Goal: Task Accomplishment & Management: Manage account settings

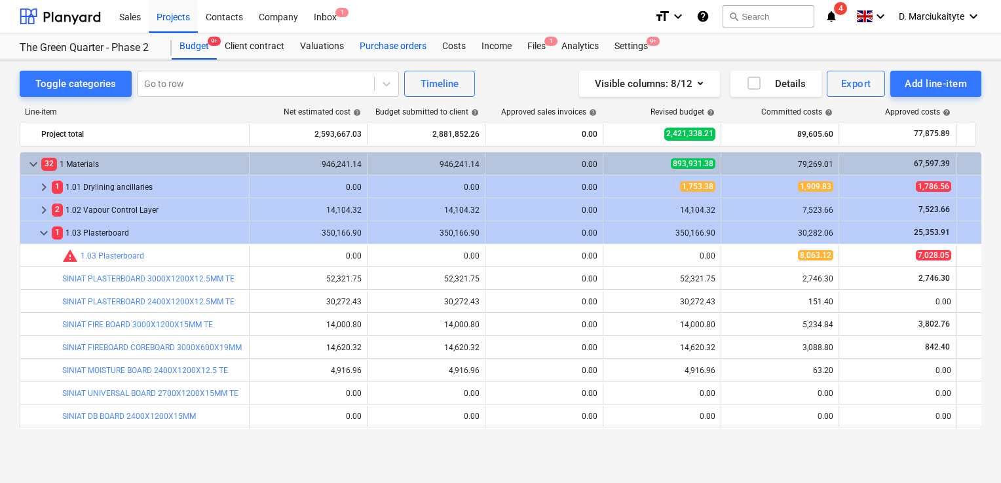
click at [388, 41] on div "Purchase orders" at bounding box center [393, 46] width 83 height 26
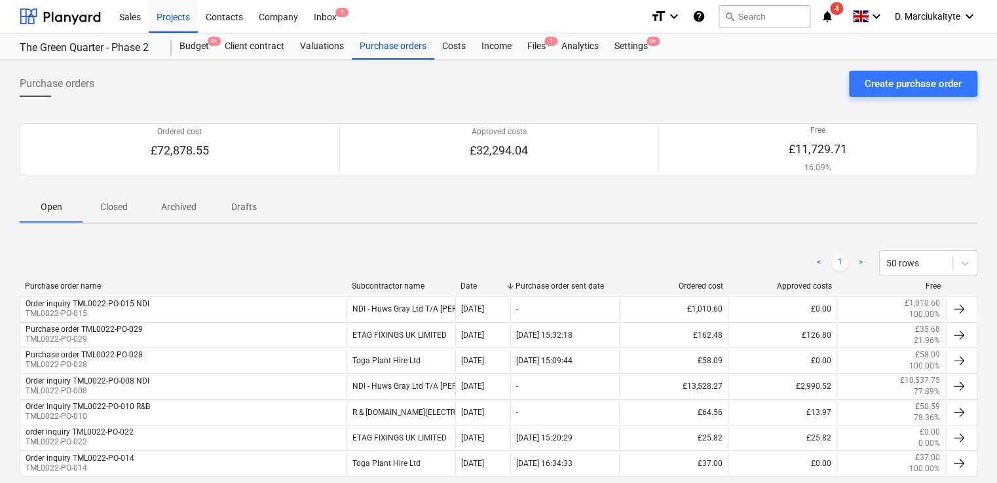
click at [109, 202] on p "Closed" at bounding box center [113, 207] width 31 height 14
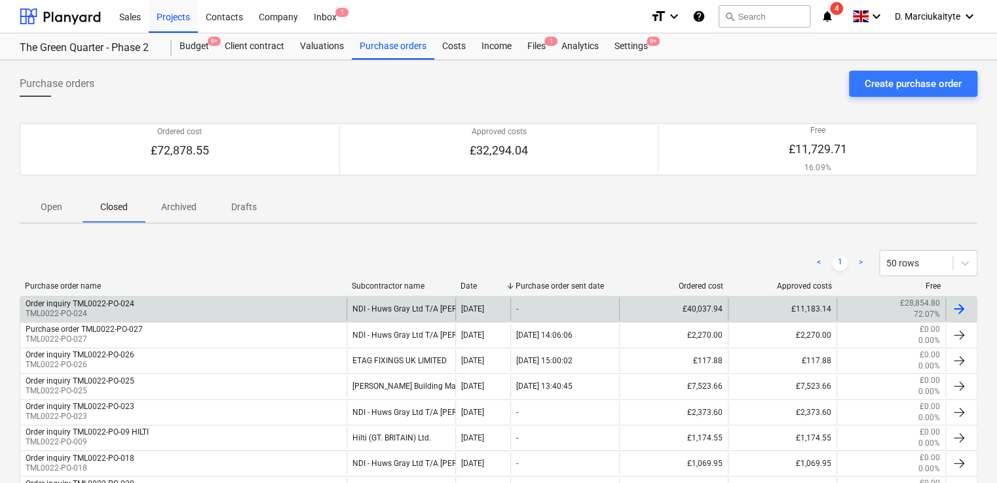
click at [144, 308] on div "Order inquiry TML0022-PO-024 TML0022-PO-024" at bounding box center [183, 309] width 326 height 22
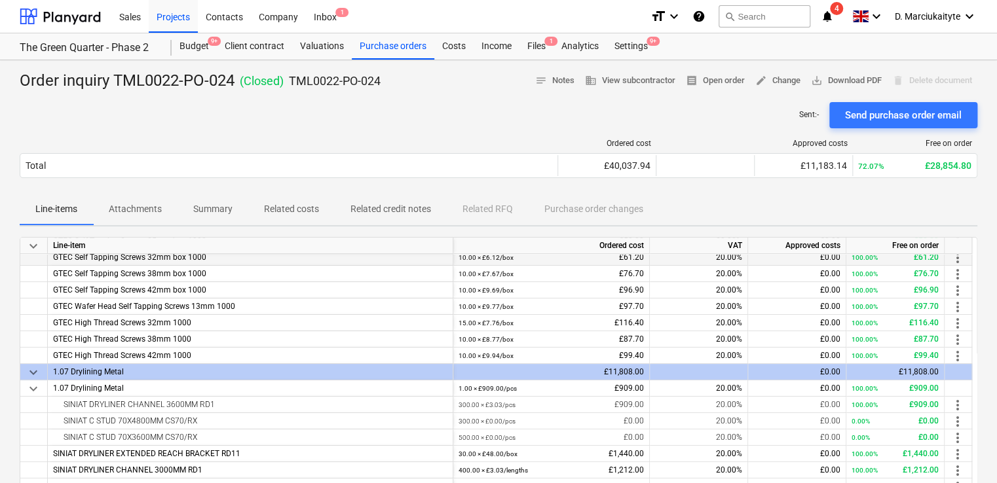
scroll to position [169, 0]
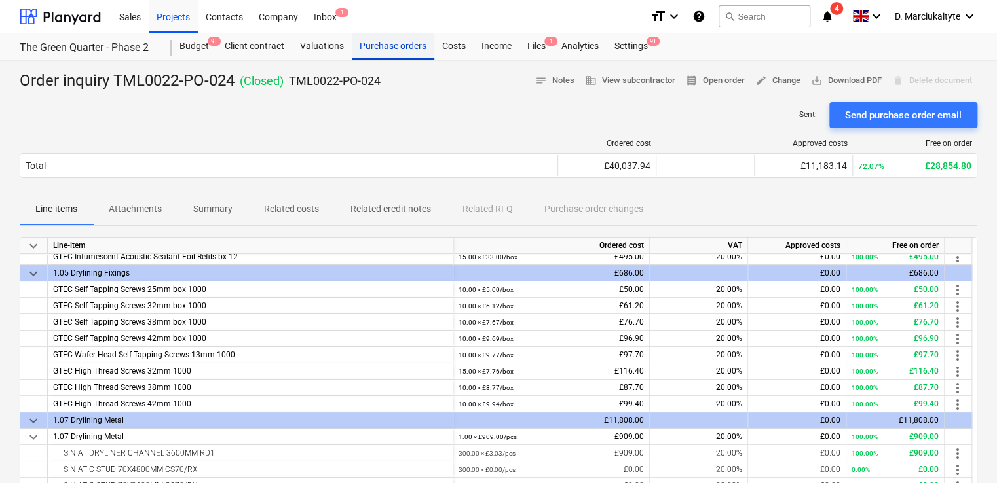
click at [413, 52] on div "Purchase orders" at bounding box center [393, 46] width 83 height 26
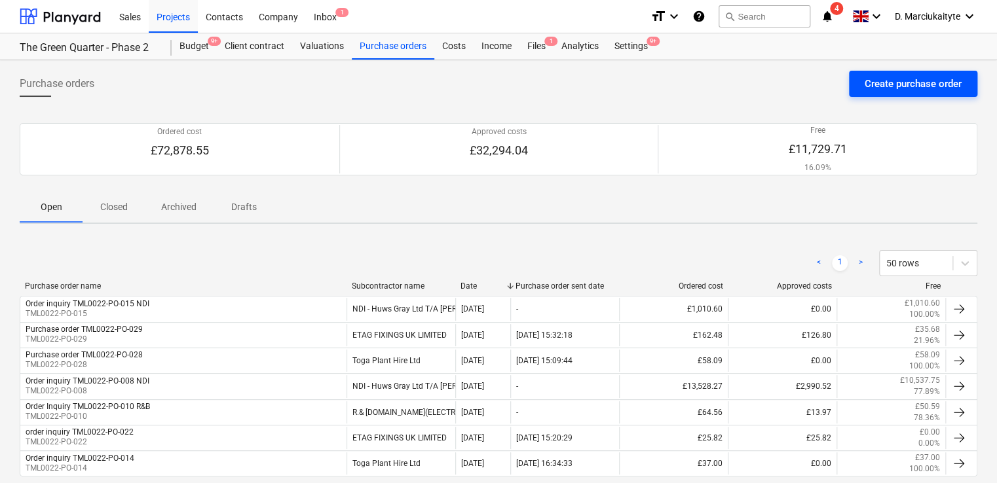
click at [872, 85] on div "Create purchase order" at bounding box center [913, 83] width 97 height 17
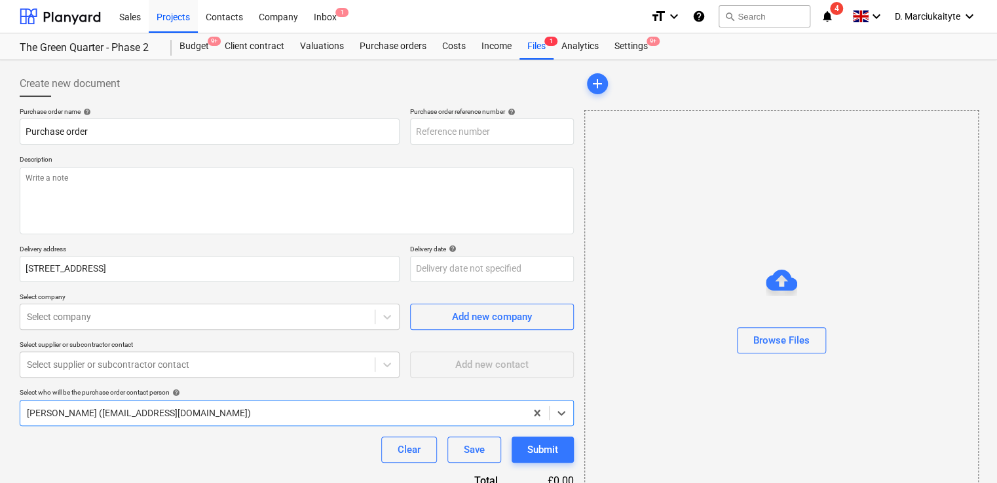
type textarea "x"
type input "TML0022-PO-055"
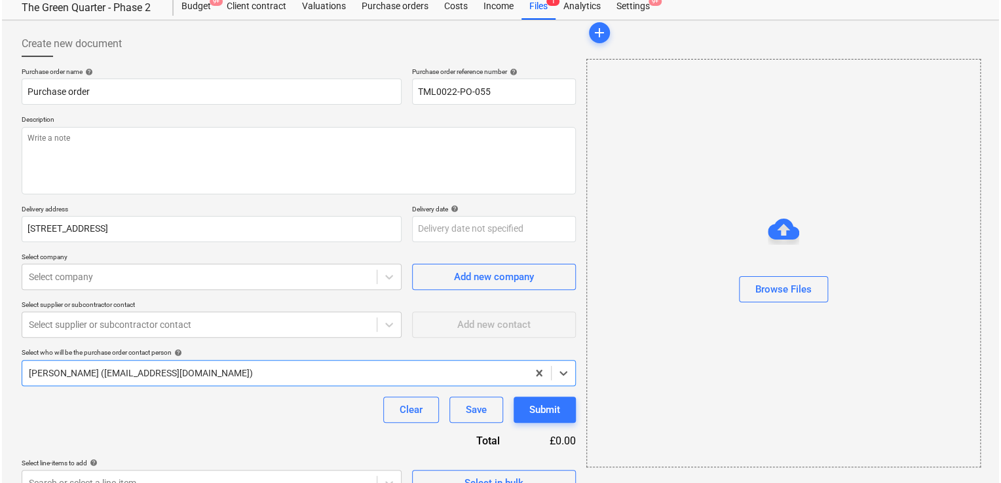
scroll to position [63, 0]
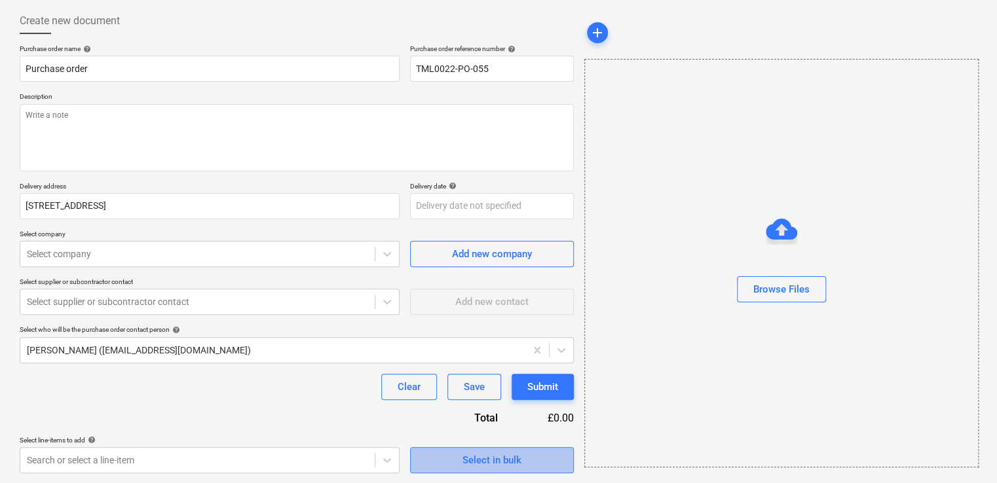
click at [492, 463] on div "Select in bulk" at bounding box center [492, 460] width 59 height 17
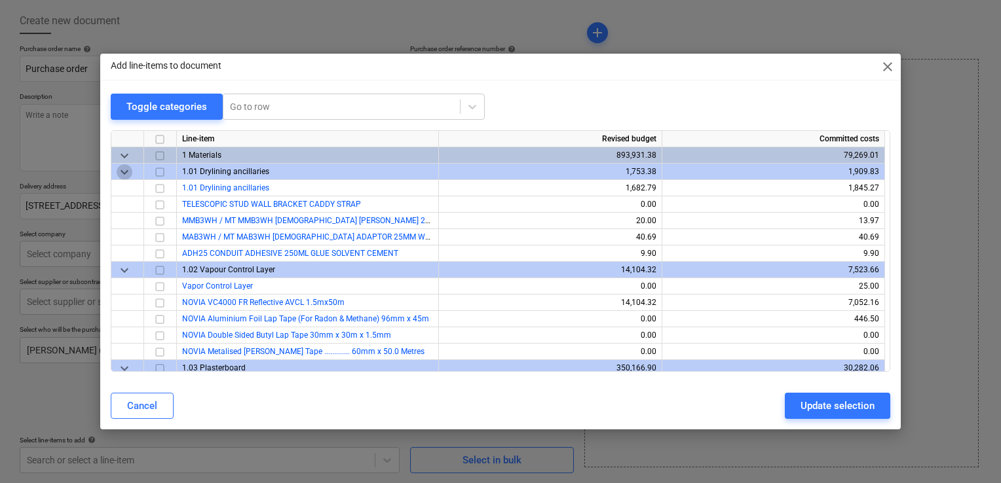
click at [125, 172] on span "keyboard_arrow_down" at bounding box center [125, 172] width 16 height 16
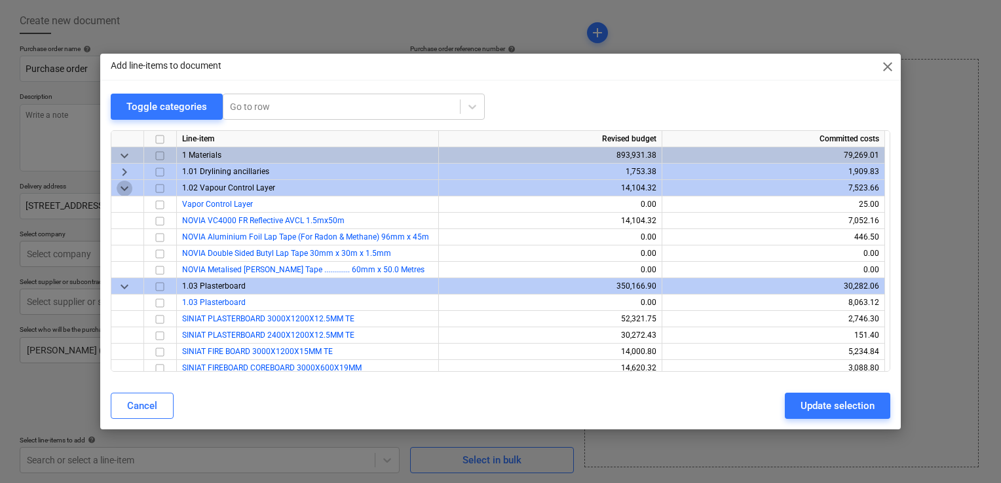
click at [124, 185] on span "keyboard_arrow_down" at bounding box center [125, 189] width 16 height 16
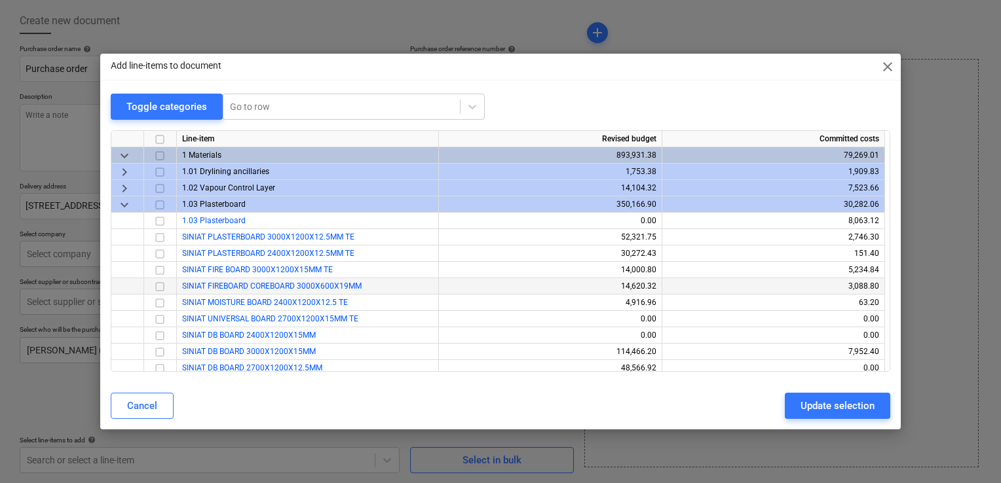
scroll to position [131, 0]
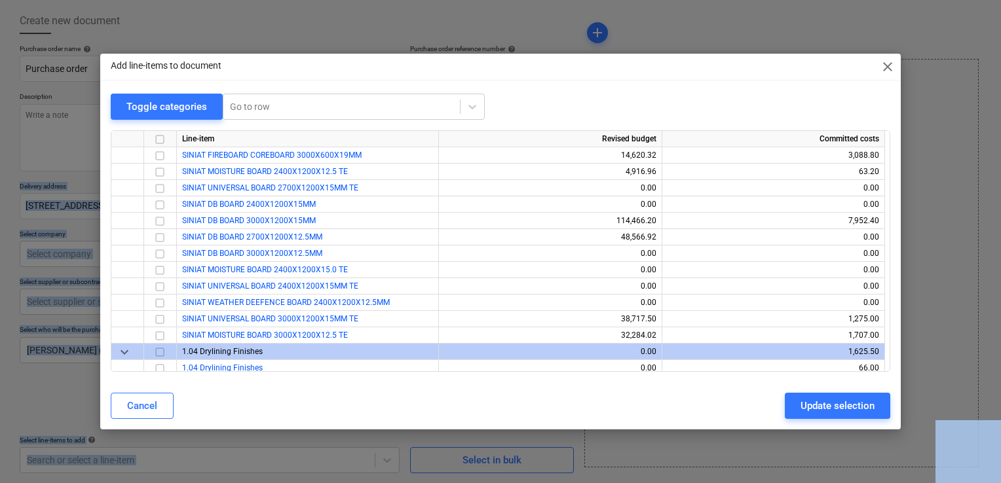
drag, startPoint x: -3, startPoint y: 62, endPoint x: -3, endPoint y: 221, distance: 158.5
click at [0, 221] on html "Sales Projects Contacts Company Inbox 1 format_size keyboard_arrow_down help se…" at bounding box center [500, 178] width 1001 height 483
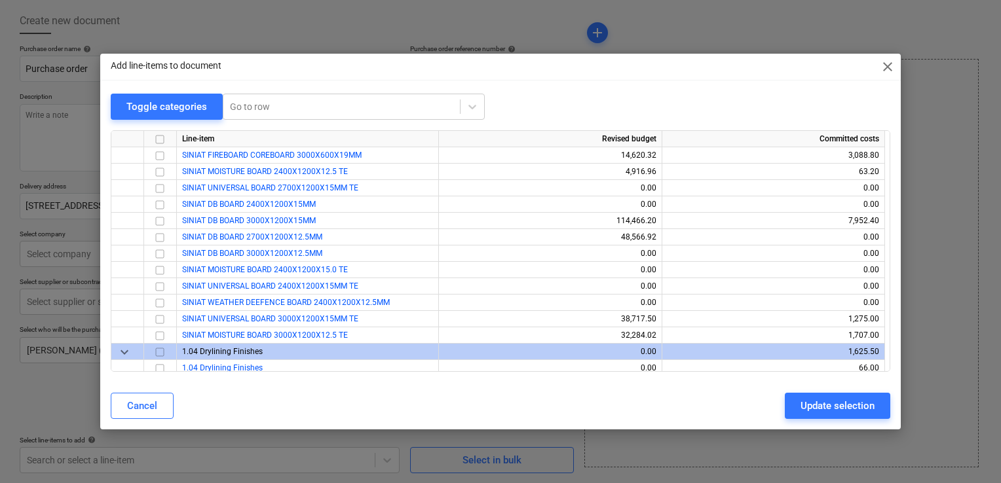
click at [425, 70] on div "Add line-items to document close" at bounding box center [500, 67] width 801 height 26
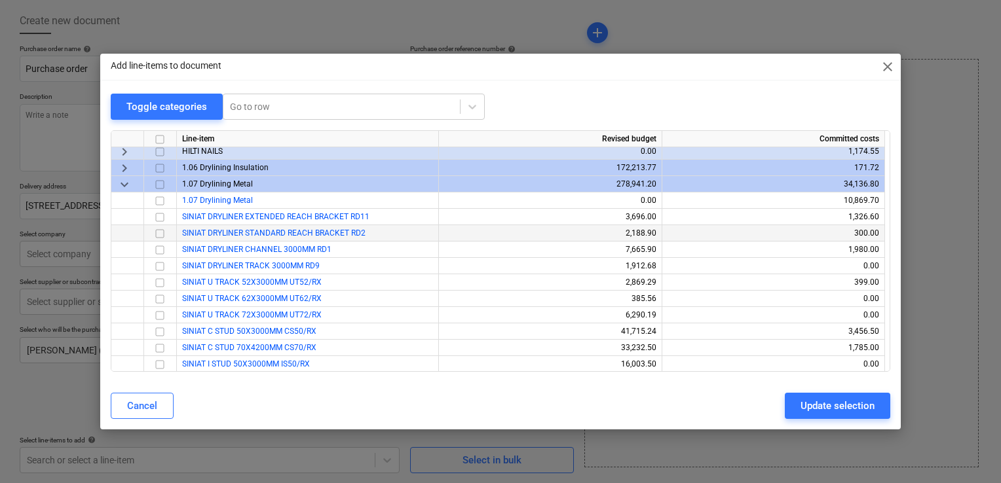
scroll to position [1179, 0]
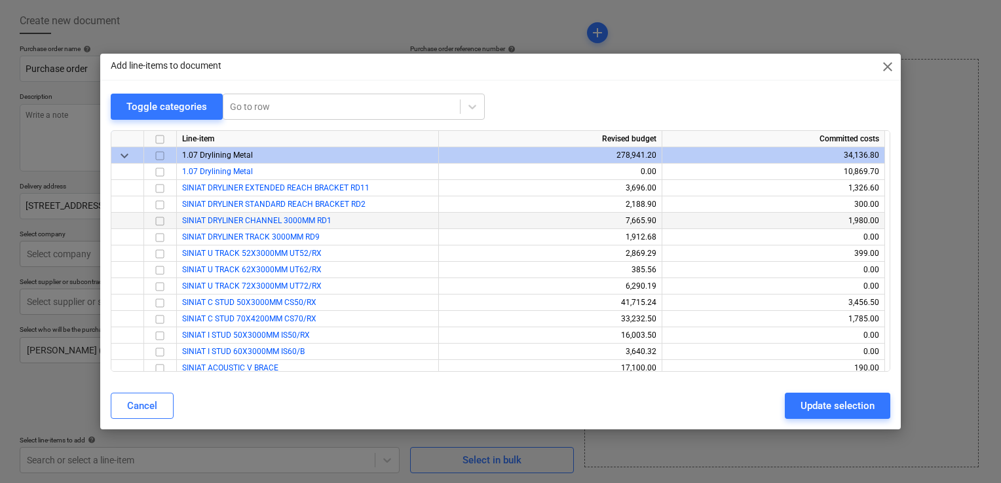
drag, startPoint x: 299, startPoint y: 231, endPoint x: 305, endPoint y: 219, distance: 12.6
click at [305, 219] on div "SINIAT DRYLINER CHANNEL 3000MM RD1" at bounding box center [308, 221] width 262 height 16
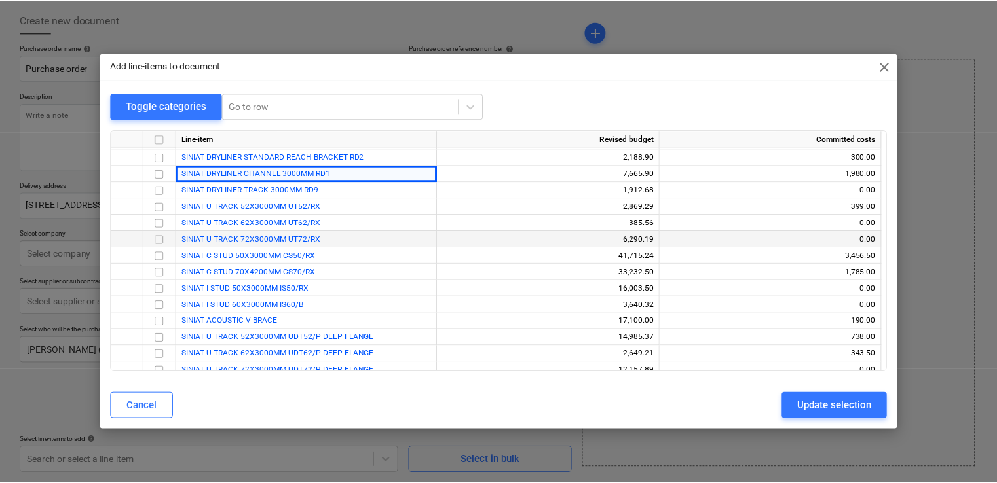
scroll to position [1245, 0]
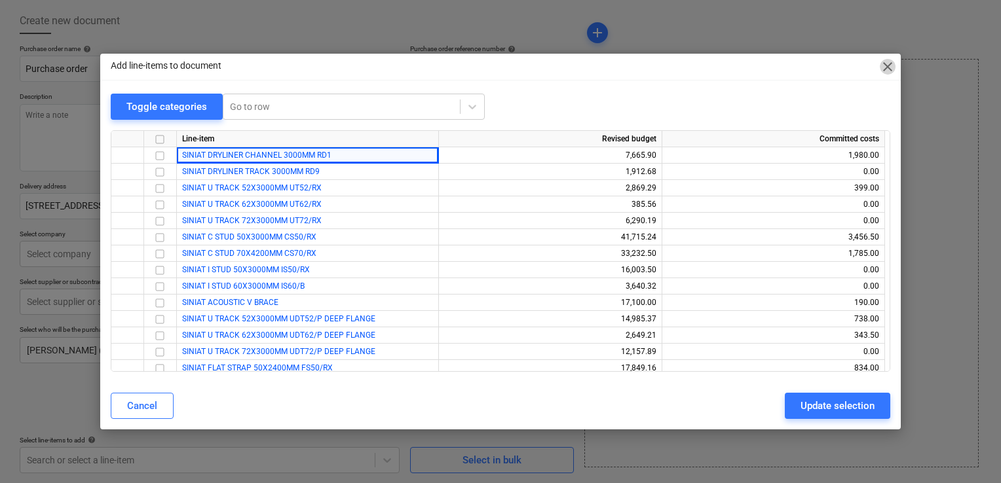
click at [894, 69] on span "close" at bounding box center [888, 67] width 16 height 16
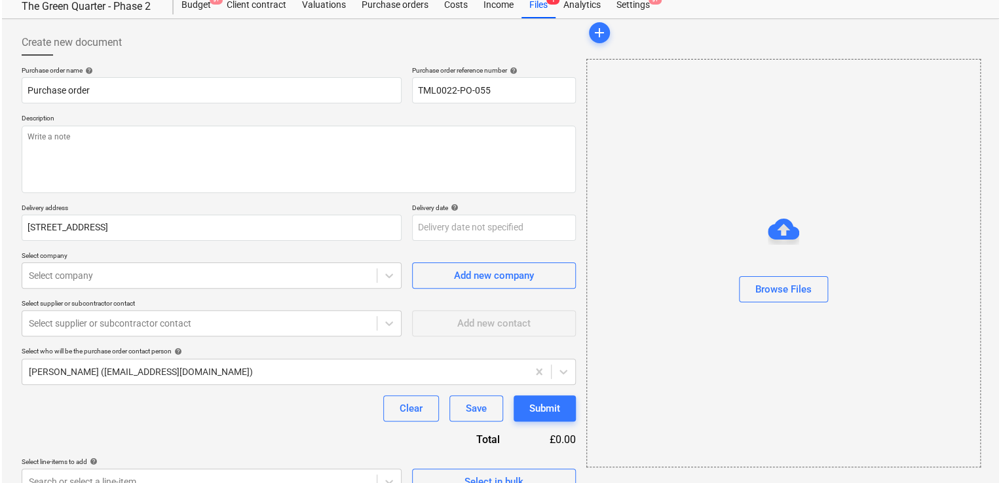
scroll to position [63, 0]
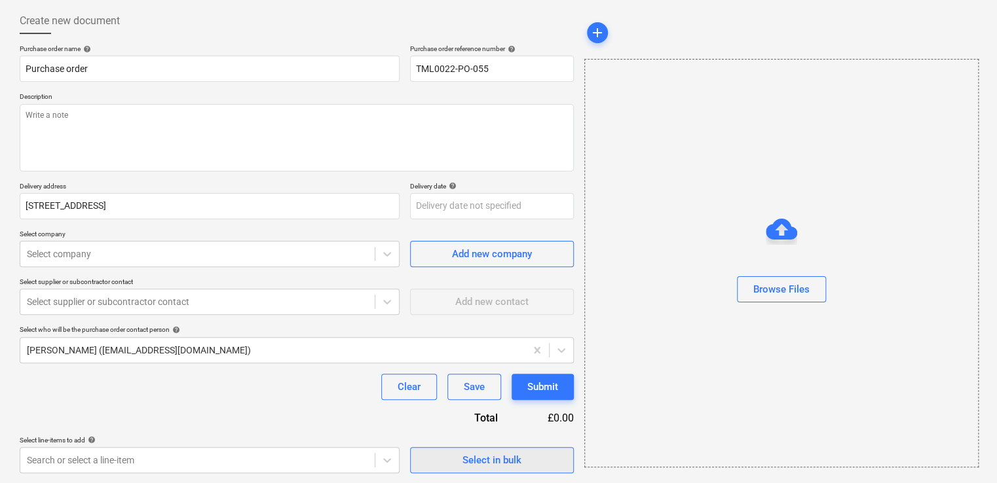
click at [497, 456] on div "Select in bulk" at bounding box center [492, 460] width 59 height 17
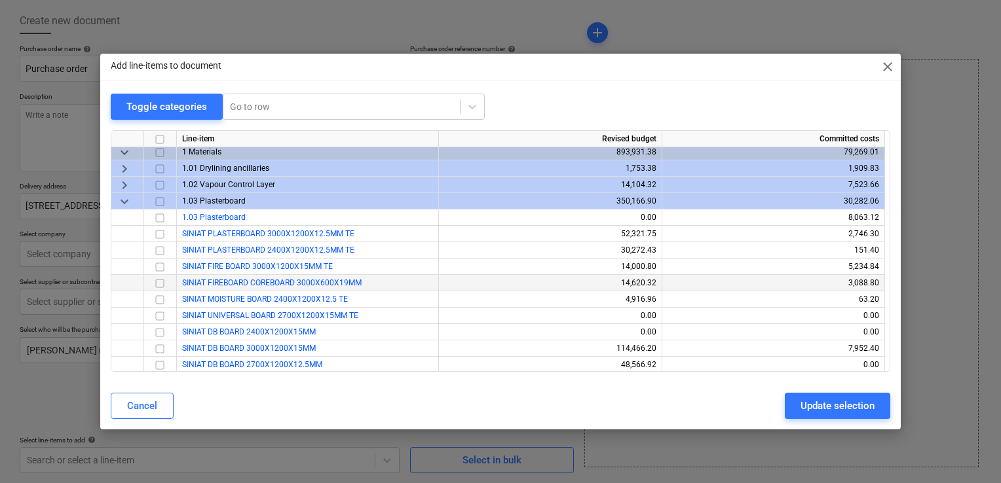
scroll to position [0, 0]
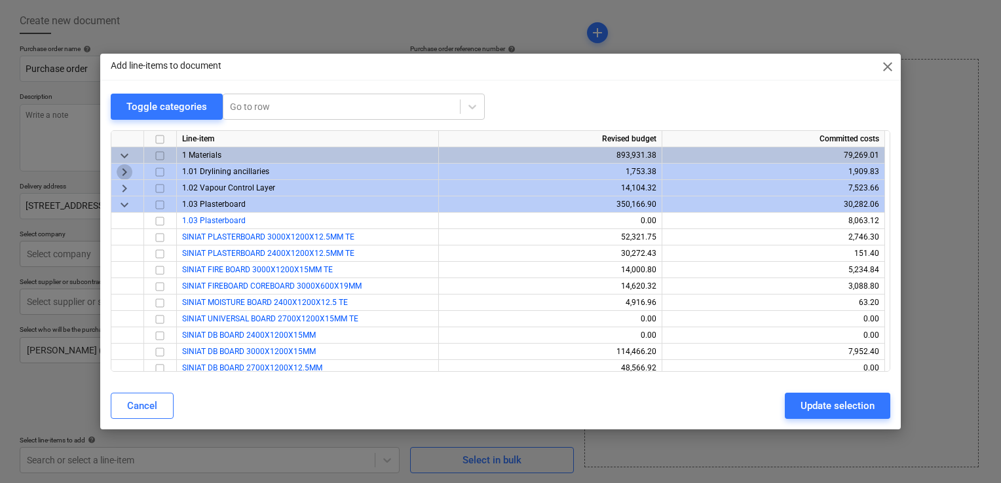
click at [123, 174] on span "keyboard_arrow_right" at bounding box center [125, 172] width 16 height 16
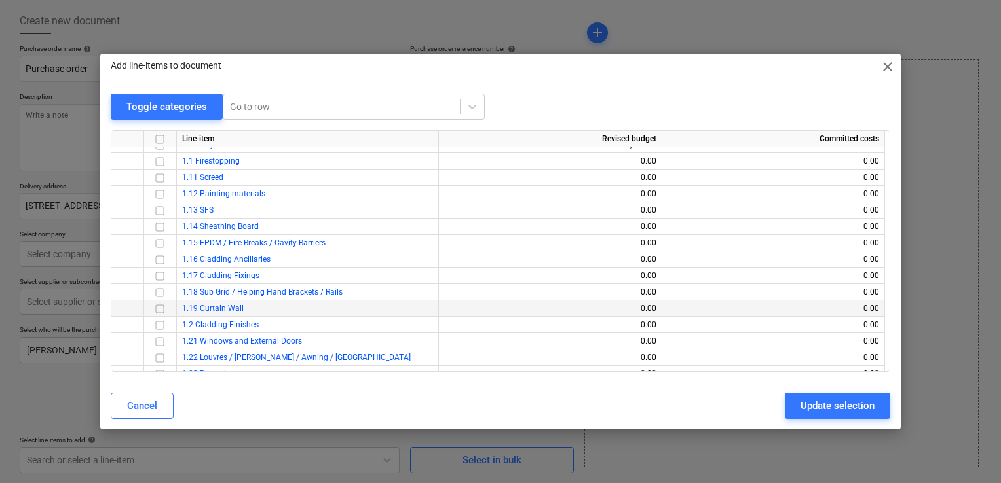
scroll to position [1834, 0]
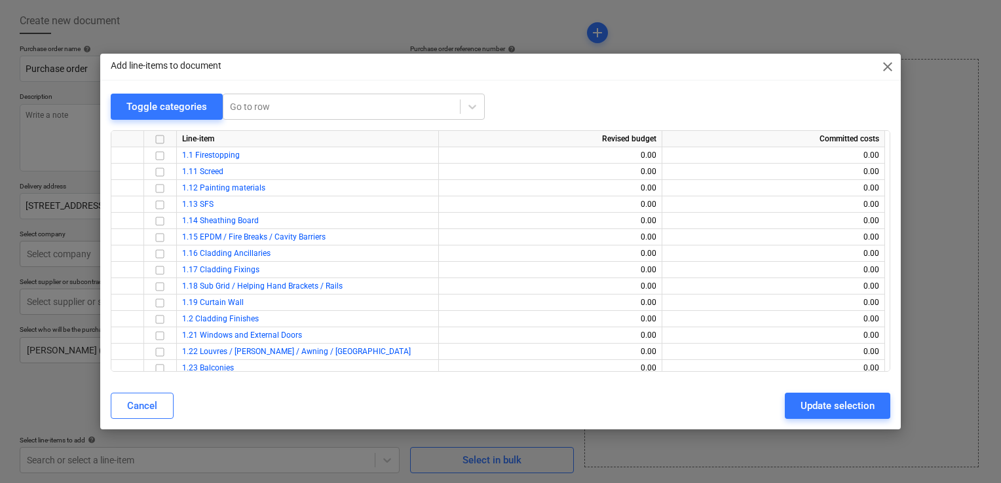
drag, startPoint x: 478, startPoint y: 134, endPoint x: 430, endPoint y: 166, distance: 57.6
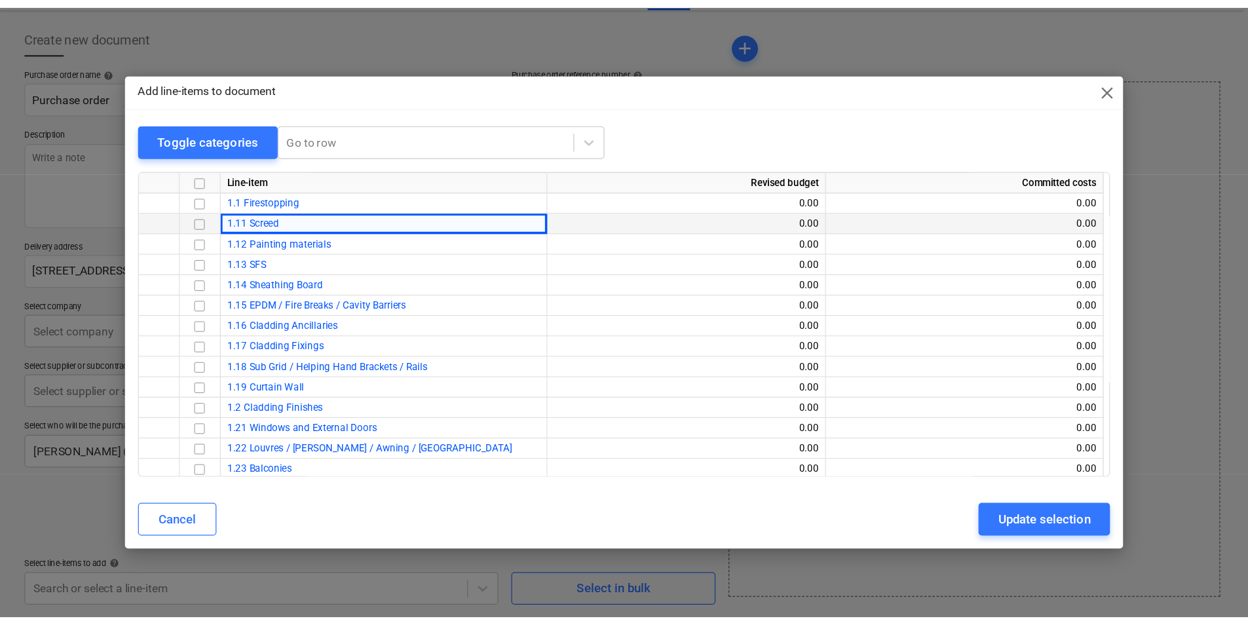
scroll to position [0, 0]
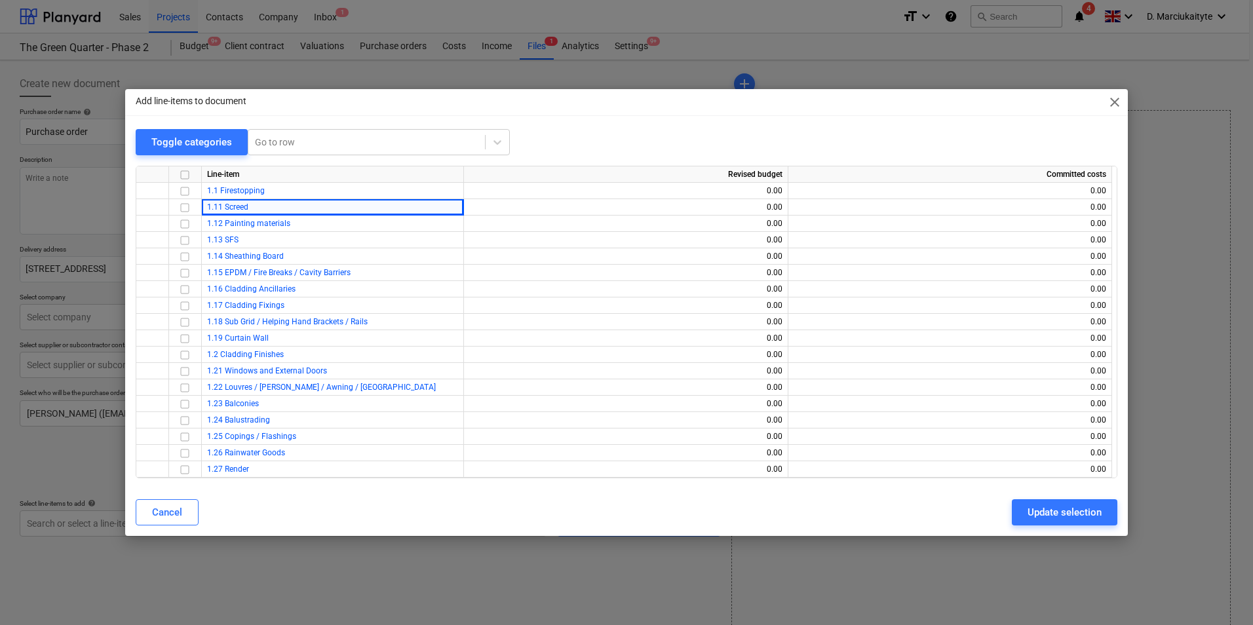
click at [996, 105] on span "close" at bounding box center [1114, 102] width 16 height 16
type textarea "x"
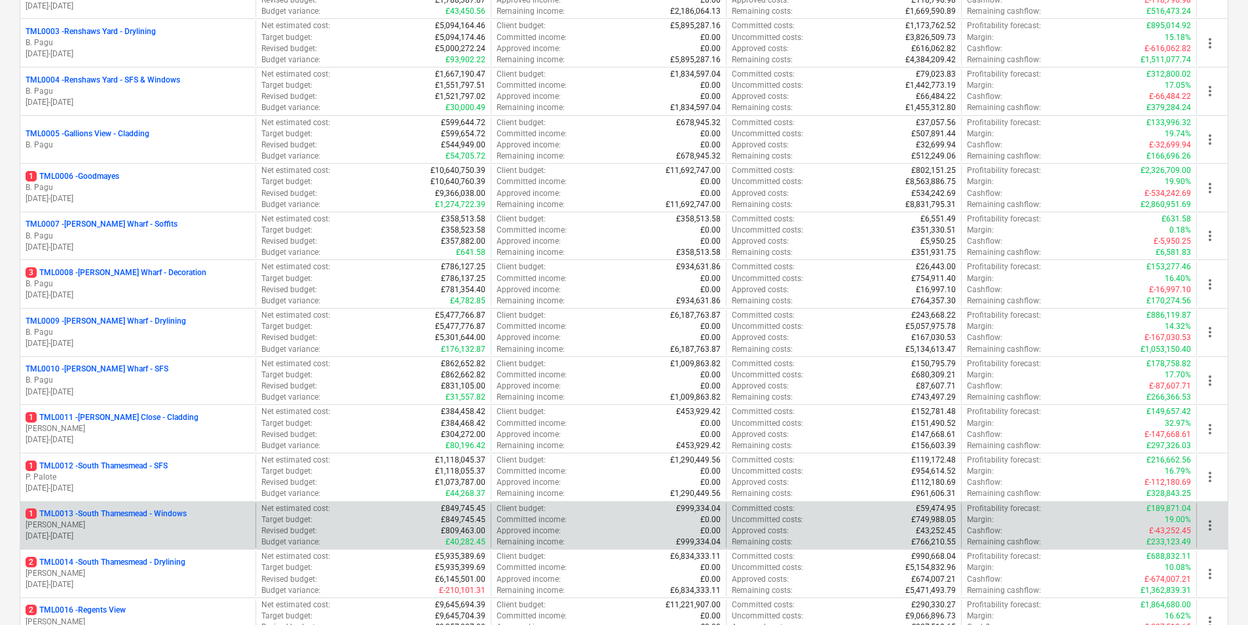
scroll to position [459, 0]
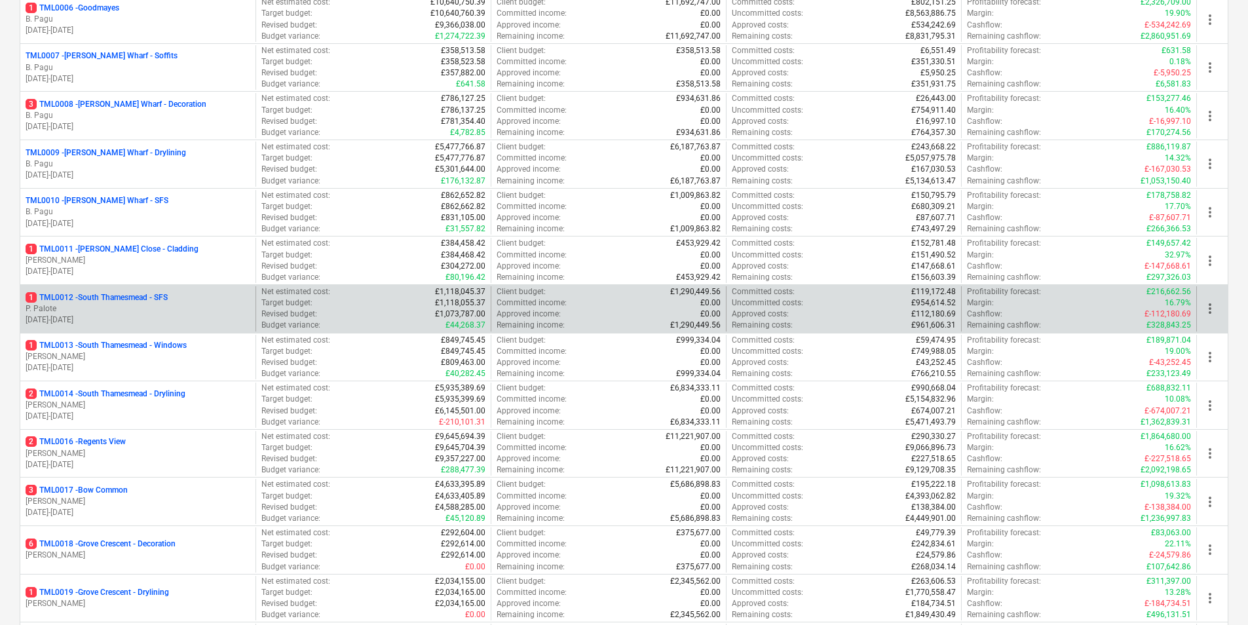
click at [121, 324] on p "[DATE] - [DATE]" at bounding box center [138, 319] width 225 height 11
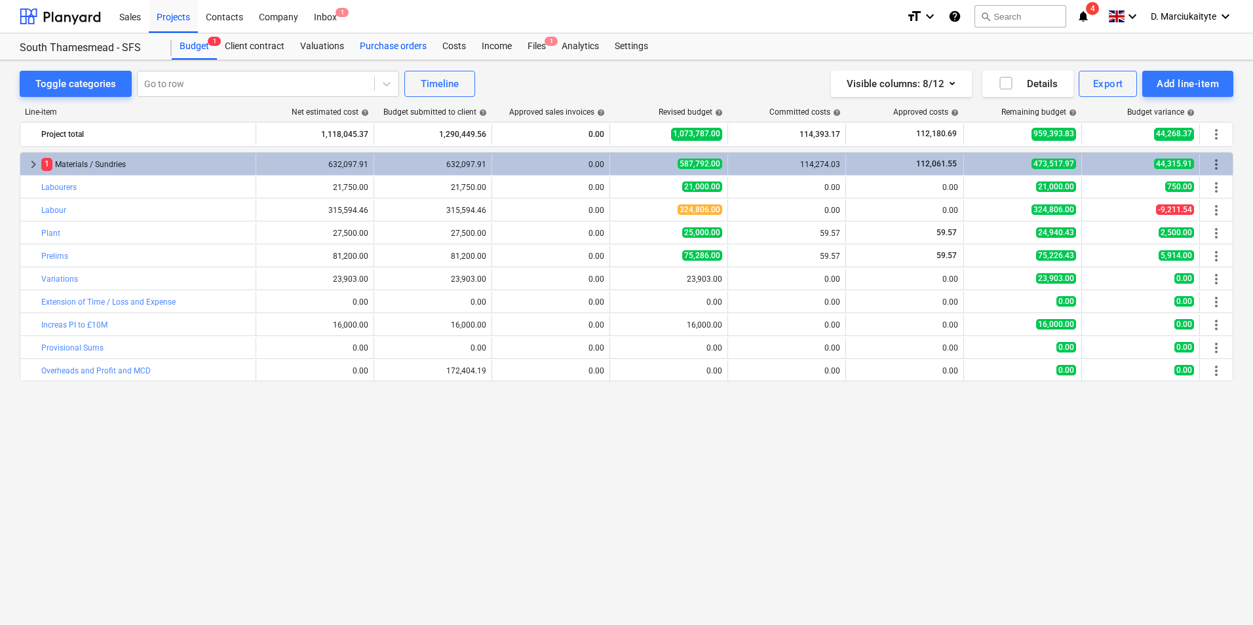
click at [400, 48] on div "Purchase orders" at bounding box center [393, 46] width 83 height 26
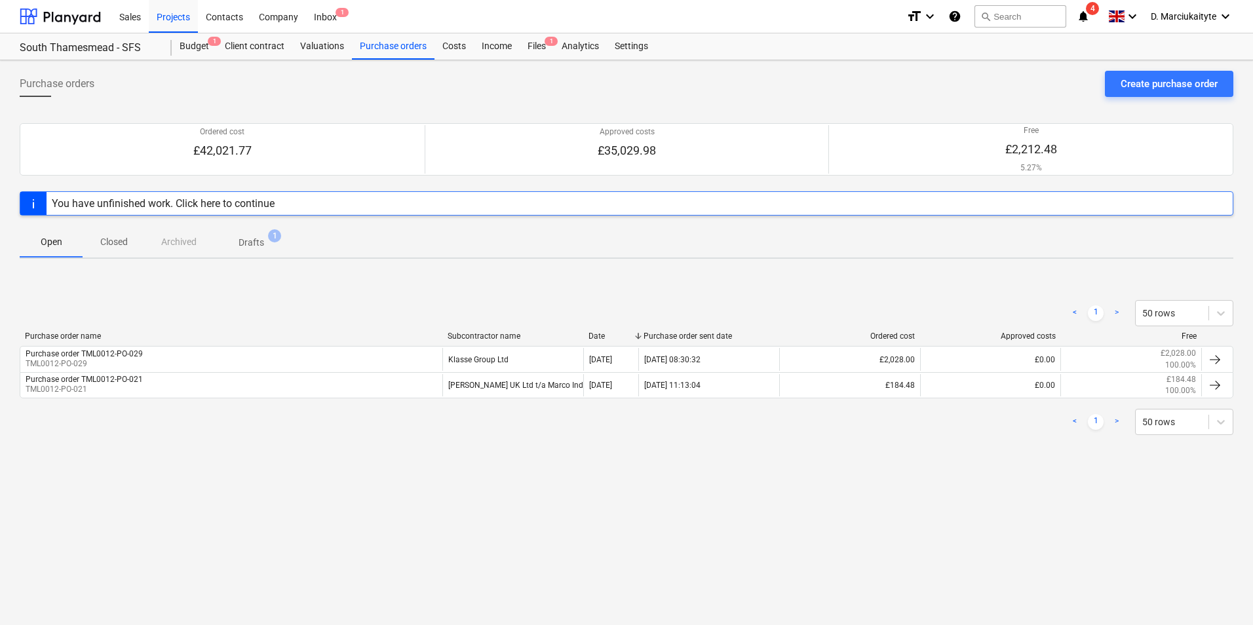
click at [119, 240] on p "Closed" at bounding box center [113, 242] width 31 height 14
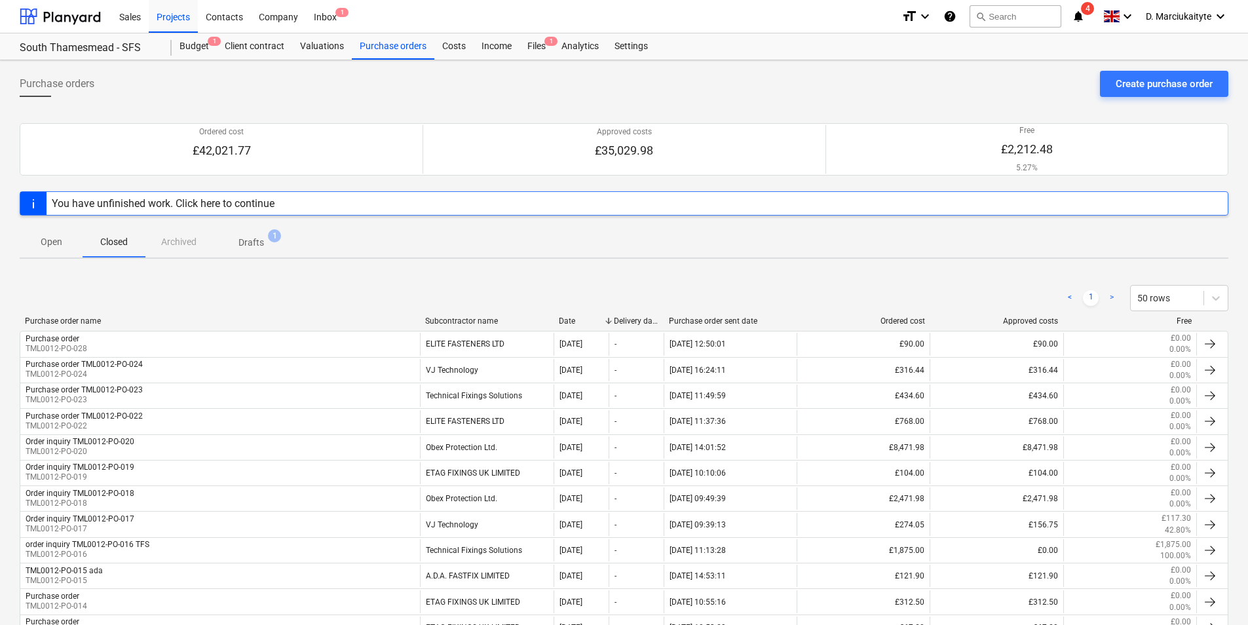
click at [461, 319] on div "Subcontractor name" at bounding box center [486, 320] width 123 height 9
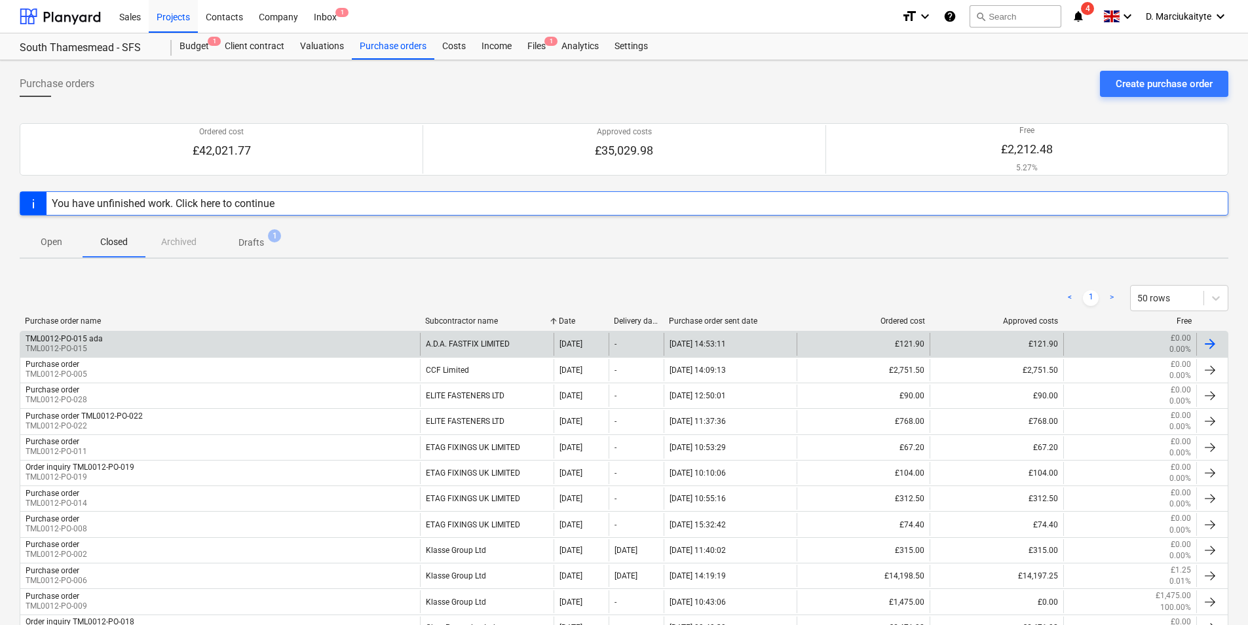
click at [296, 347] on div "TML0012-PO-015 ada TML0012-PO-015" at bounding box center [220, 344] width 400 height 22
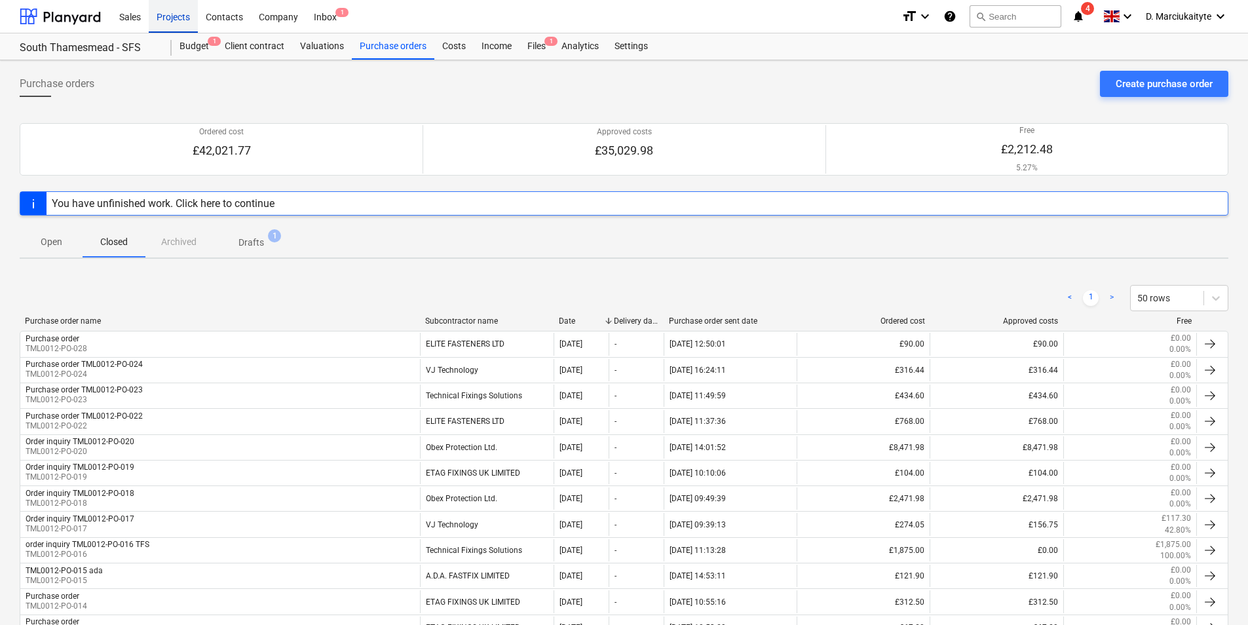
click at [164, 15] on div "Projects" at bounding box center [173, 15] width 49 height 33
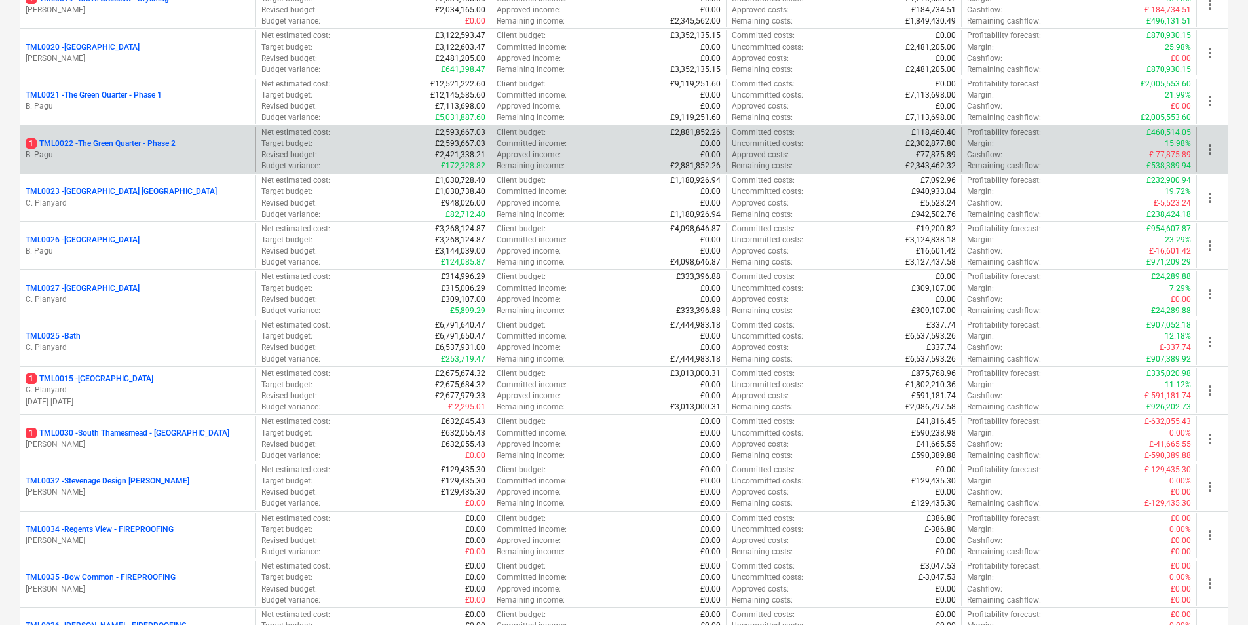
scroll to position [1005, 0]
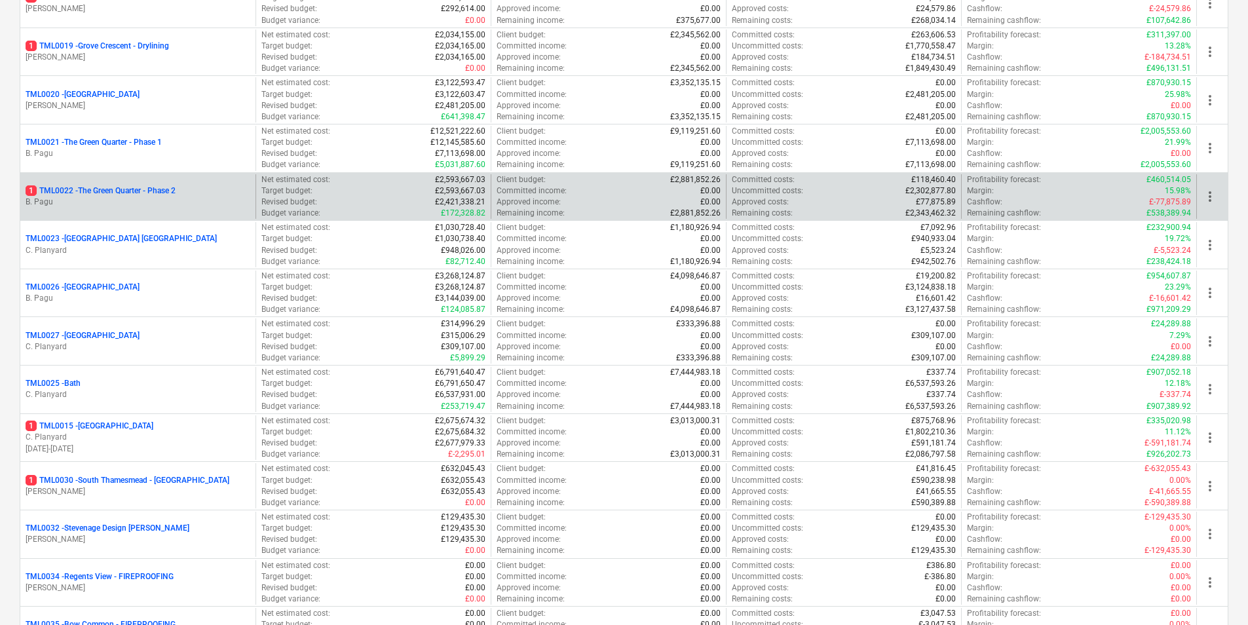
click at [93, 191] on p "1 TML0022 - The Green Quarter - Phase 2" at bounding box center [101, 190] width 150 height 11
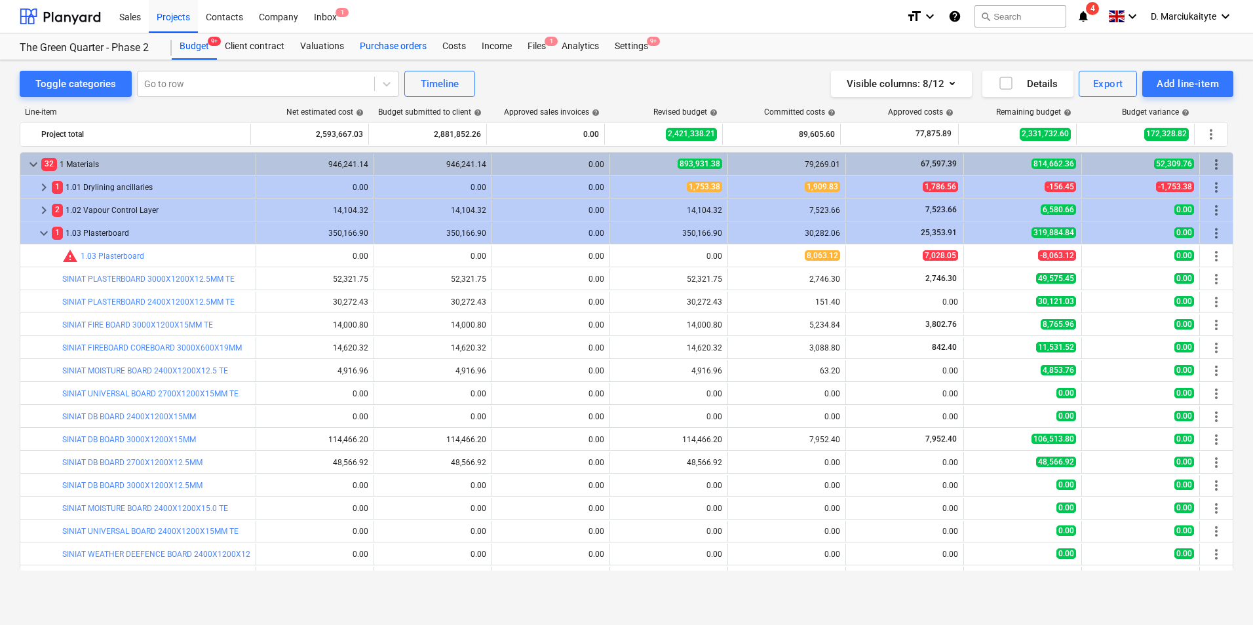
click at [395, 52] on div "Purchase orders" at bounding box center [393, 46] width 83 height 26
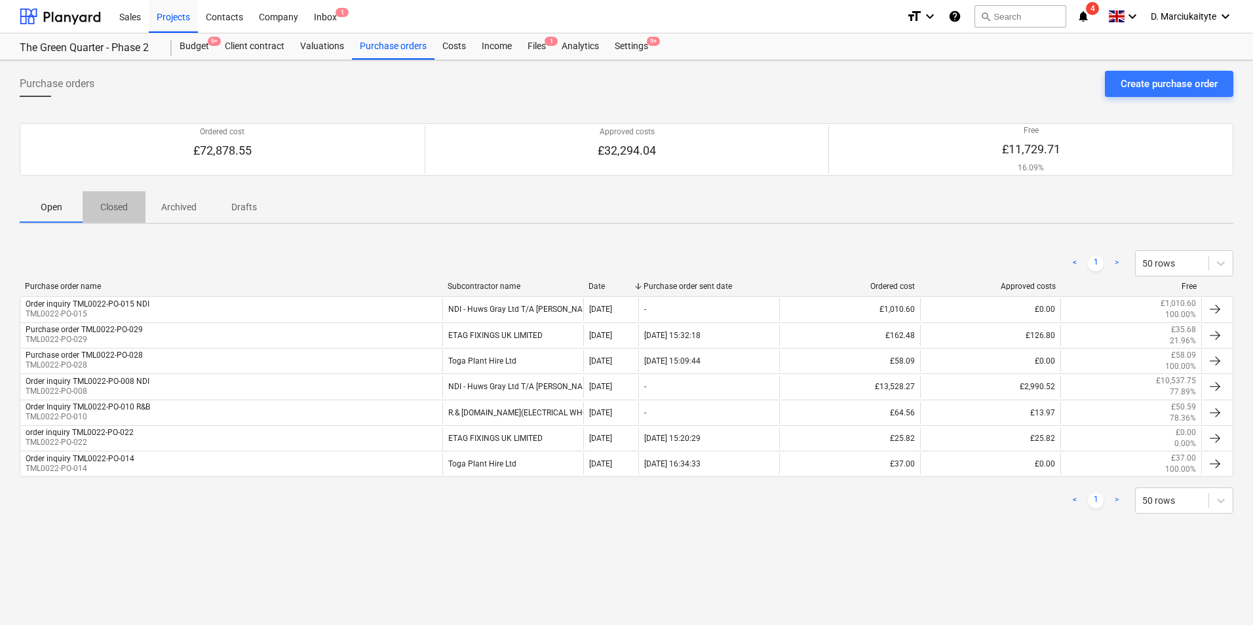
click at [121, 205] on p "Closed" at bounding box center [113, 207] width 31 height 14
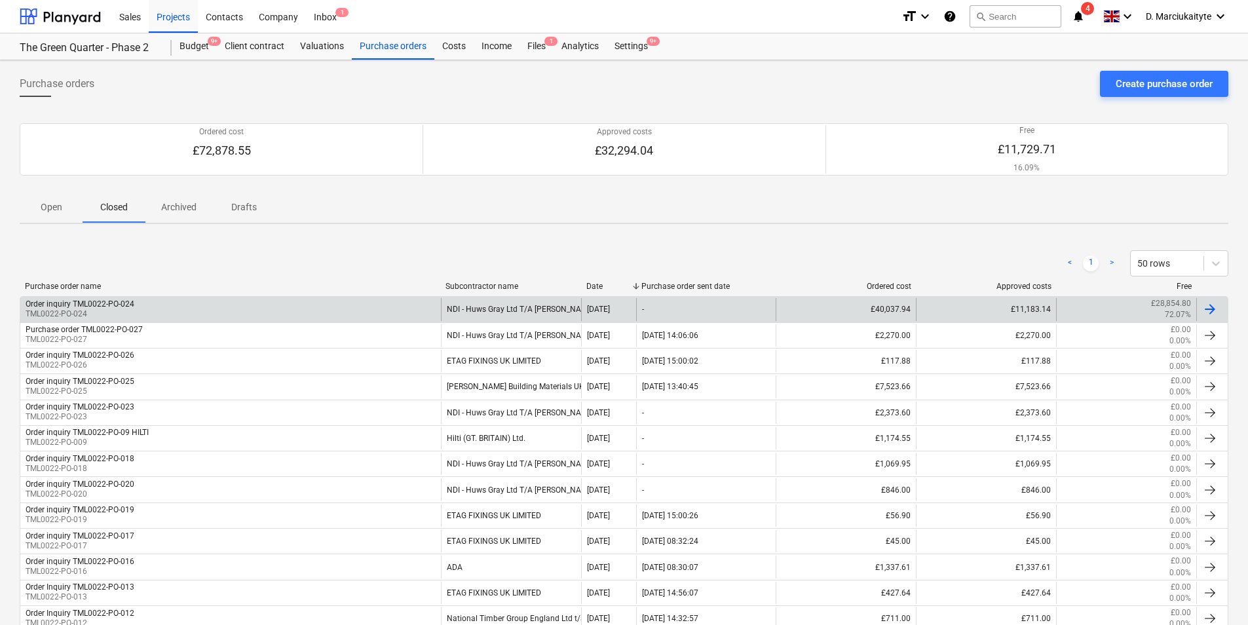
click at [123, 302] on div "Order inquiry TML0022-PO-024" at bounding box center [80, 303] width 109 height 9
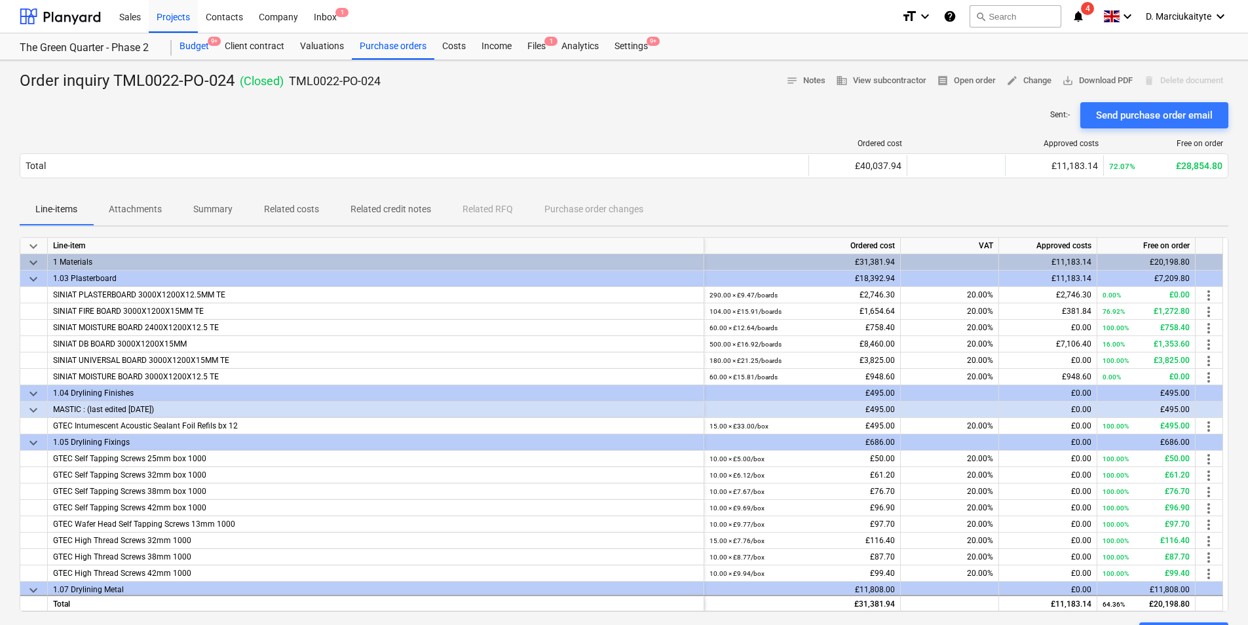
click at [193, 47] on div "Budget 9+" at bounding box center [194, 46] width 45 height 26
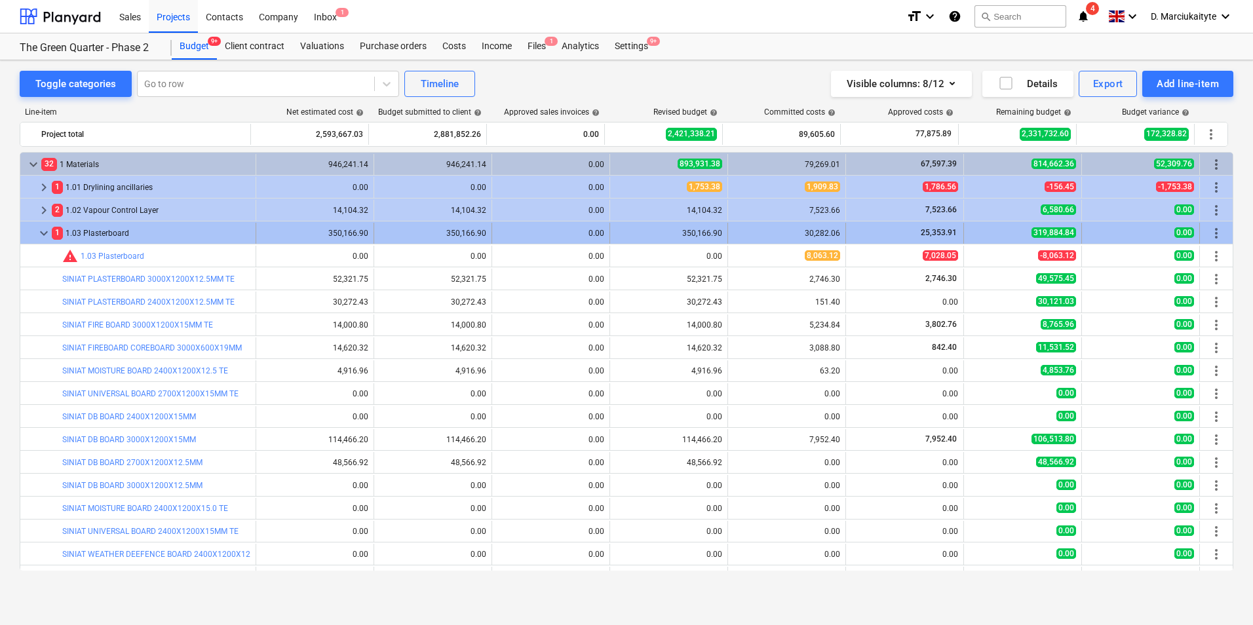
click at [43, 230] on span "keyboard_arrow_down" at bounding box center [44, 233] width 16 height 16
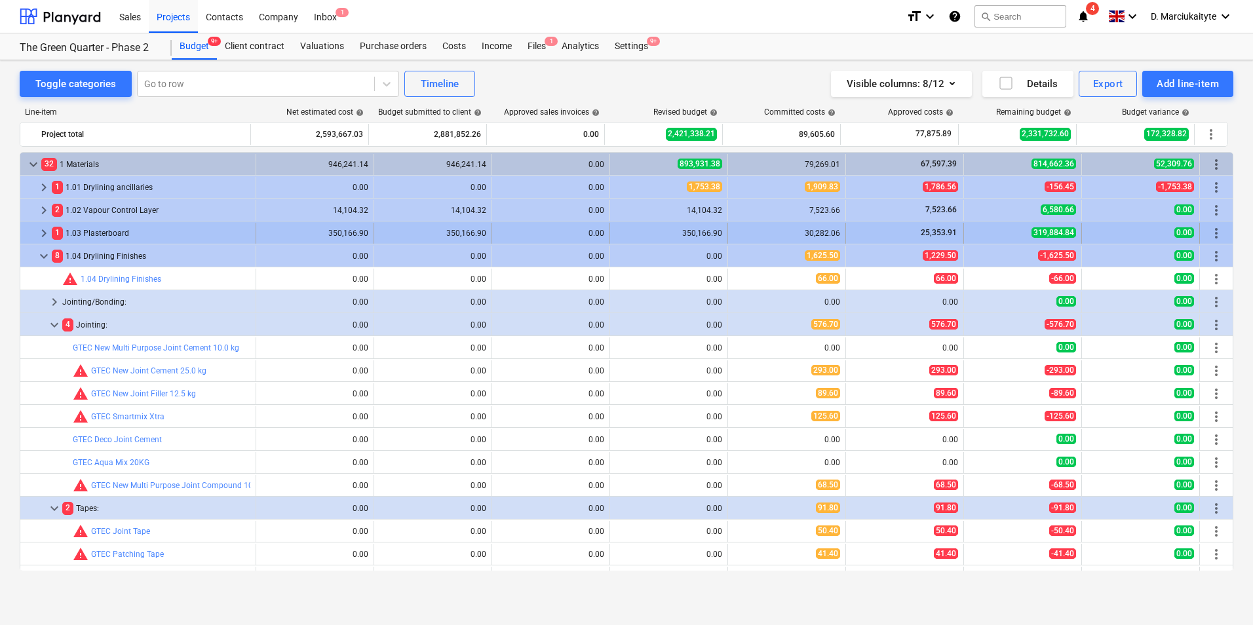
click at [30, 228] on div at bounding box center [31, 233] width 10 height 21
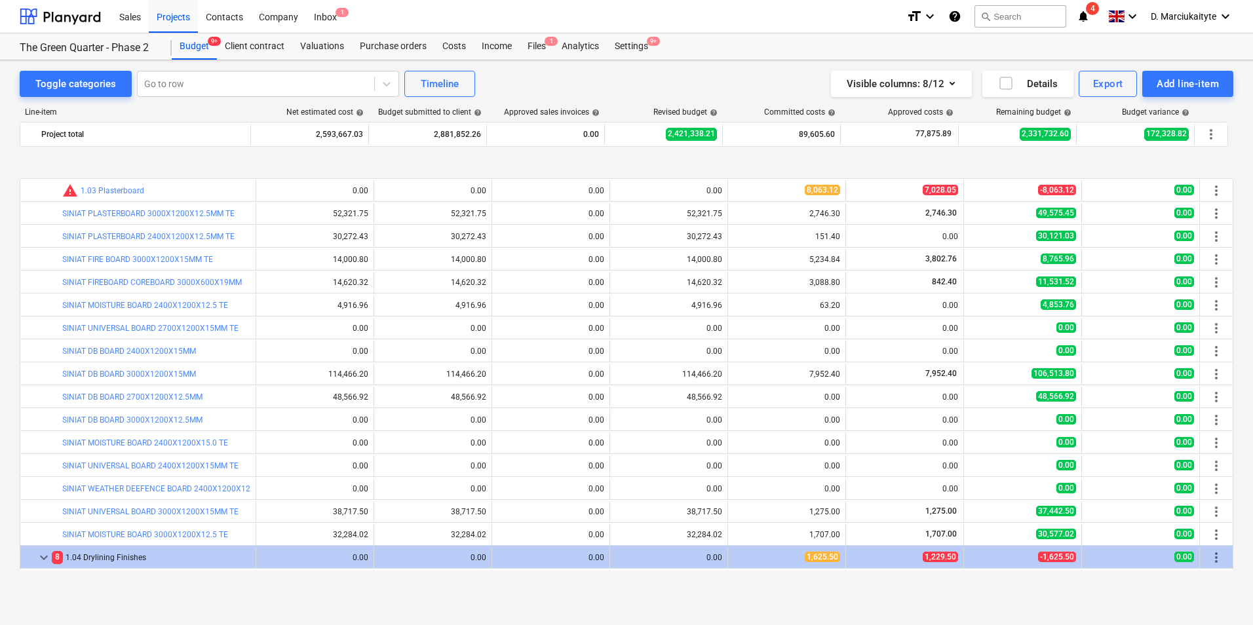
scroll to position [131, 0]
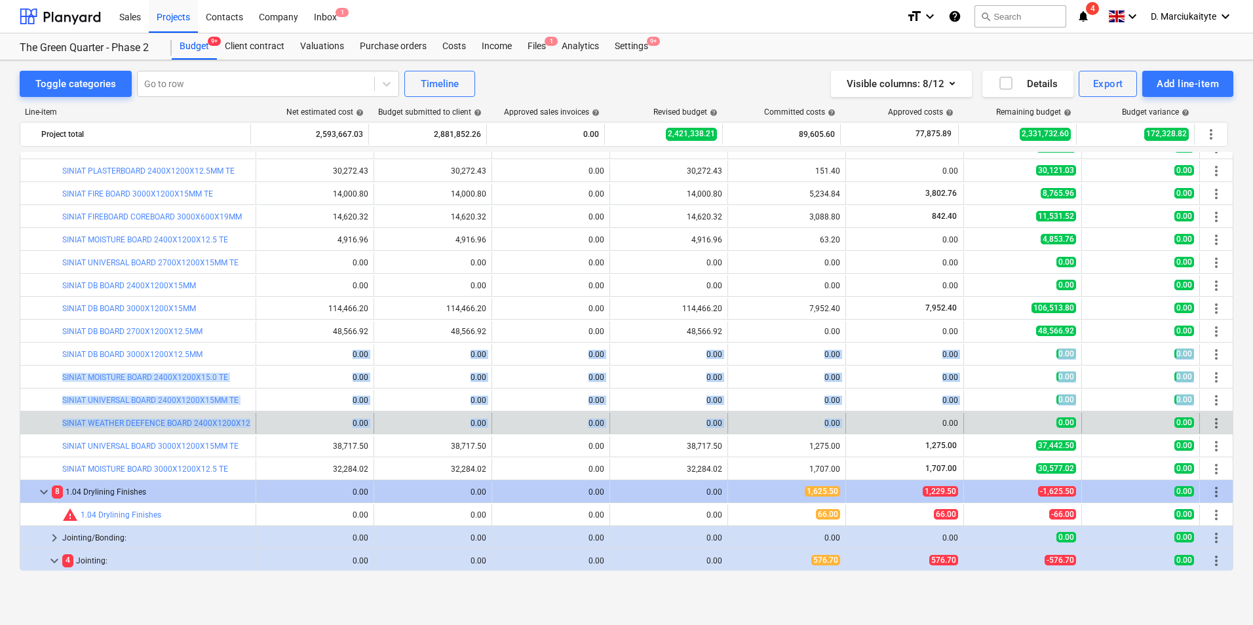
drag, startPoint x: 316, startPoint y: 351, endPoint x: 877, endPoint y: 426, distance: 565.1
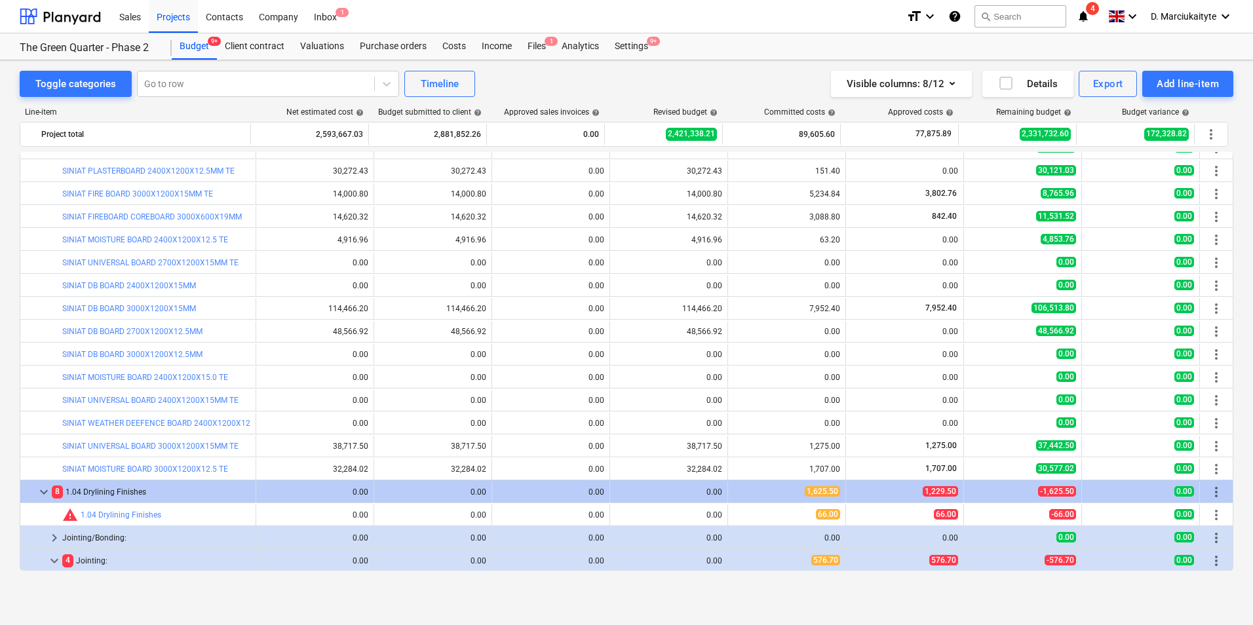
scroll to position [0, 0]
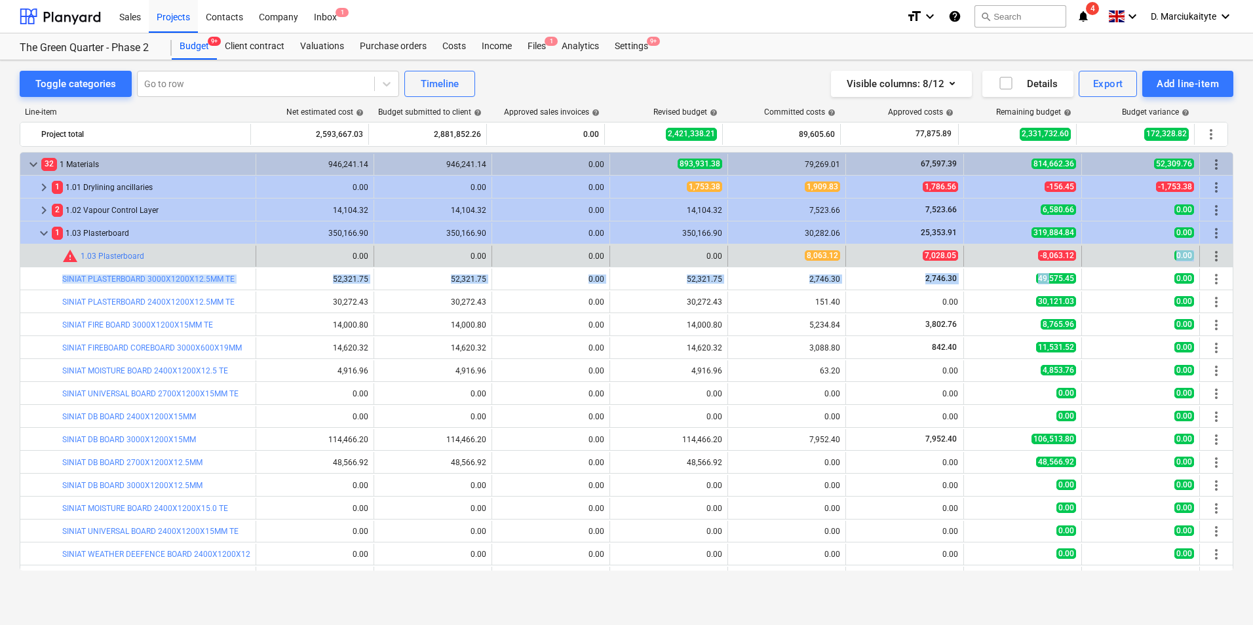
drag, startPoint x: 1078, startPoint y: 255, endPoint x: 969, endPoint y: 255, distance: 109.4
click at [1004, 259] on div "bar_chart warning 1.03 Plasterboard 0.00 edit 0.00 0.00 edit 0.00 8,063.12 7,02…" at bounding box center [626, 256] width 1212 height 21
click at [633, 261] on div "edit 0.00" at bounding box center [668, 256] width 107 height 21
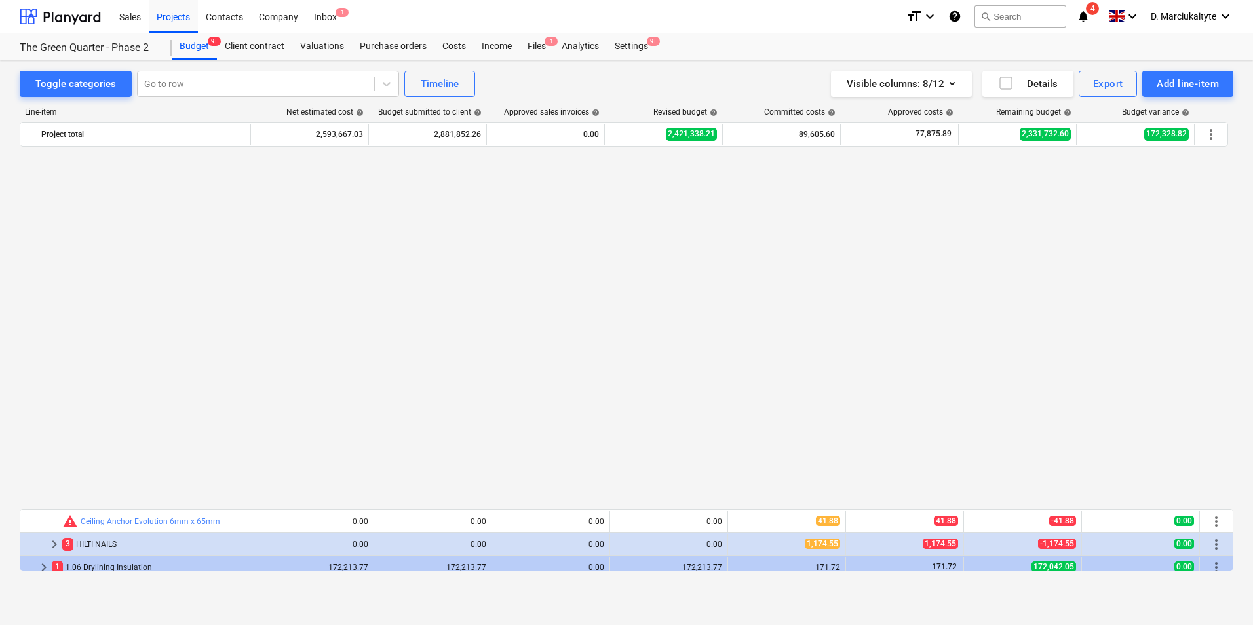
scroll to position [1834, 0]
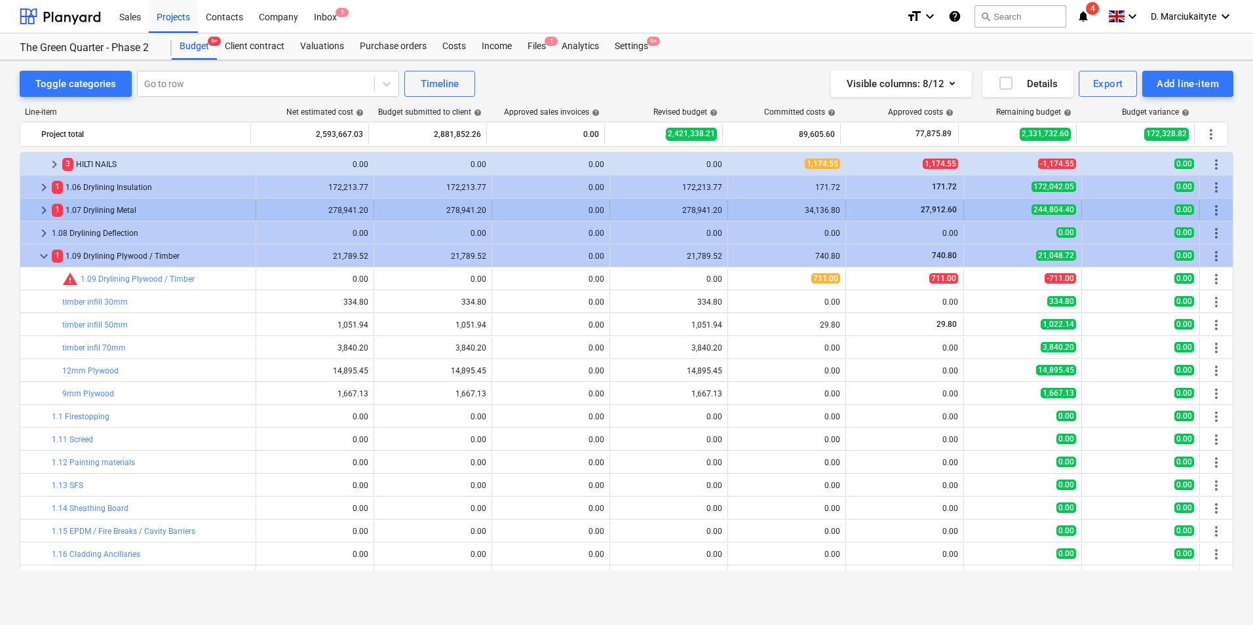
click at [42, 210] on span "keyboard_arrow_right" at bounding box center [44, 210] width 16 height 16
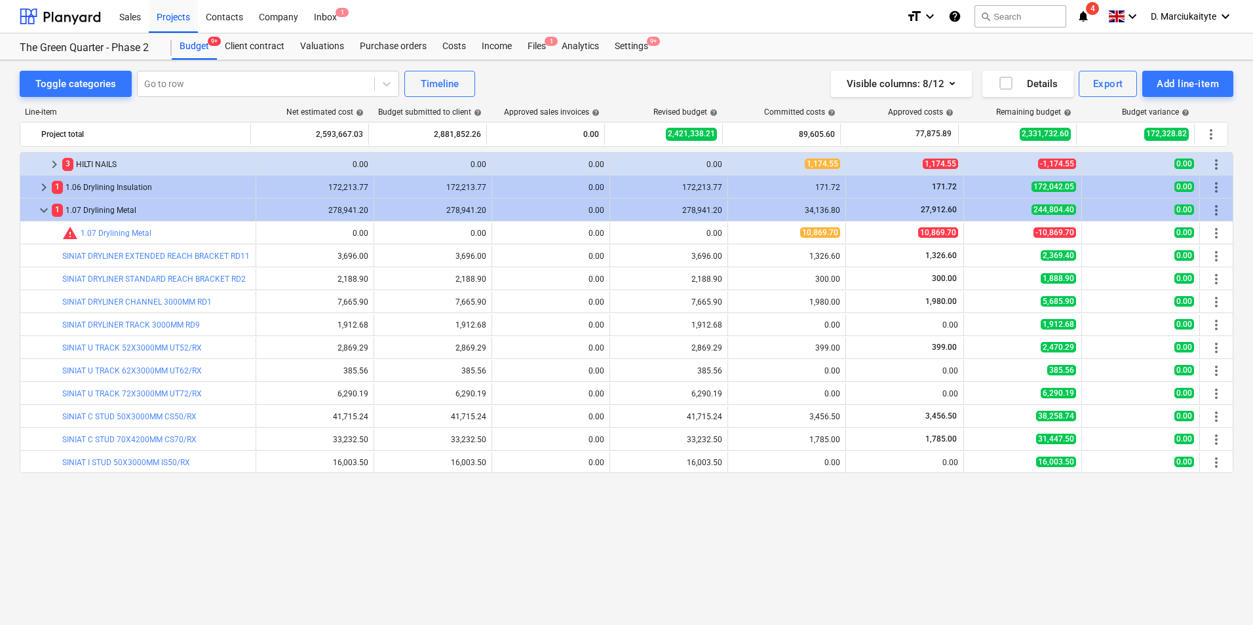
scroll to position [1703, 0]
